Goal: Navigation & Orientation: Find specific page/section

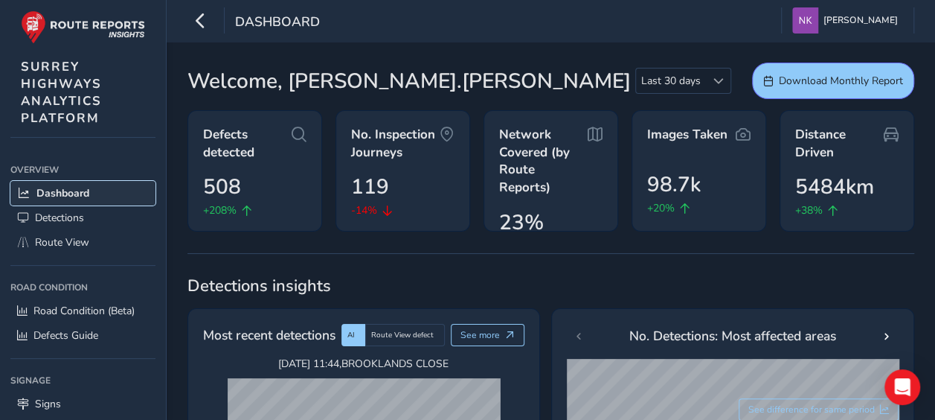
click at [73, 189] on span "Dashboard" at bounding box center [62, 193] width 53 height 14
